Goal: Transaction & Acquisition: Purchase product/service

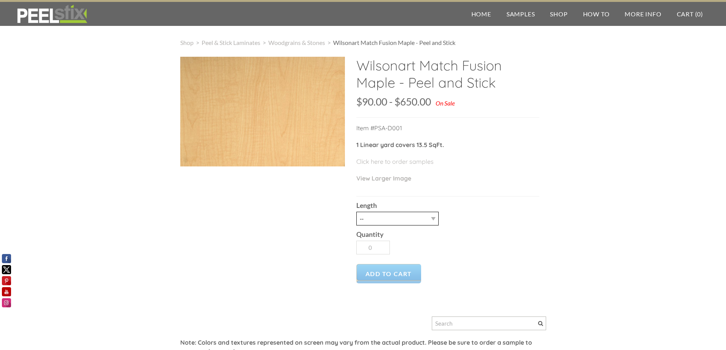
click at [396, 214] on select "-- 3LY 10LY 30LY" at bounding box center [398, 219] width 82 height 14
select select "3LY"
click at [357, 212] on select "-- 3LY 10LY 30LY" at bounding box center [398, 219] width 82 height 14
type input "1"
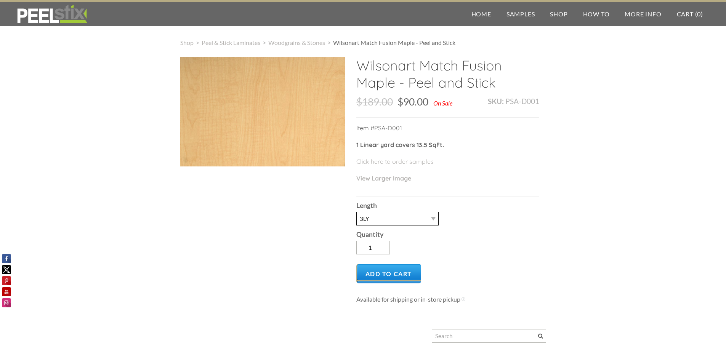
click at [398, 224] on select "-- 3LY 10LY 30LY" at bounding box center [398, 219] width 82 height 14
click at [357, 212] on select "-- 3LY 10LY 30LY" at bounding box center [398, 219] width 82 height 14
drag, startPoint x: 402, startPoint y: 220, endPoint x: 398, endPoint y: 225, distance: 5.7
click at [402, 220] on select "-- 3LY 10LY 30LY" at bounding box center [398, 219] width 82 height 14
select select "3LY"
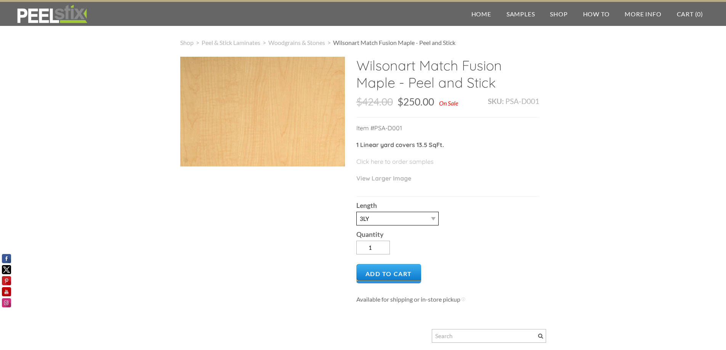
click at [357, 212] on select "-- 3LY 10LY 30LY" at bounding box center [398, 219] width 82 height 14
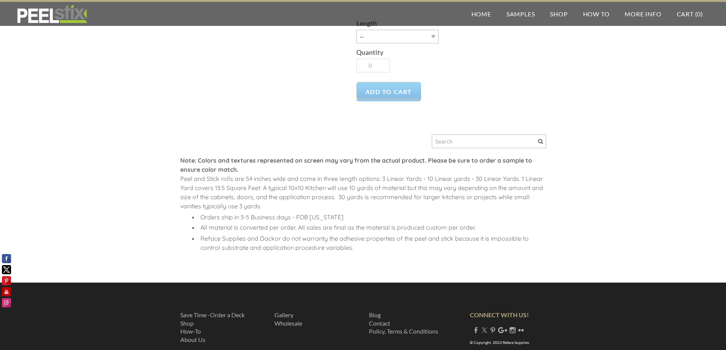
scroll to position [207, 0]
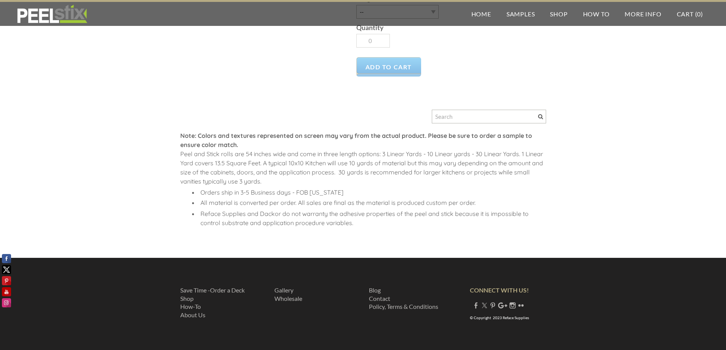
click at [122, 227] on div "Shop > Peel & Stick Laminates > Woodgrains & Stones > Wilsonart Match Fusion Ma…" at bounding box center [363, 37] width 726 height 442
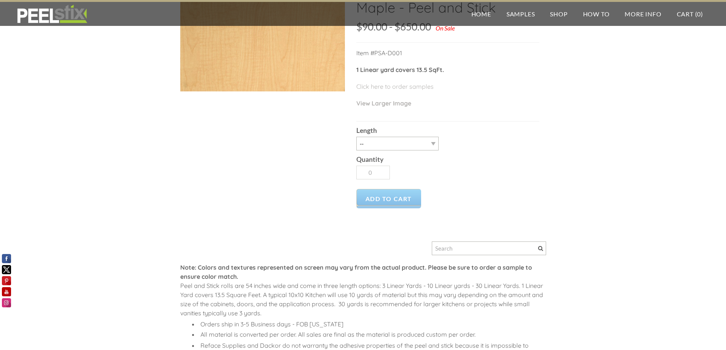
scroll to position [0, 0]
